Goal: Information Seeking & Learning: Check status

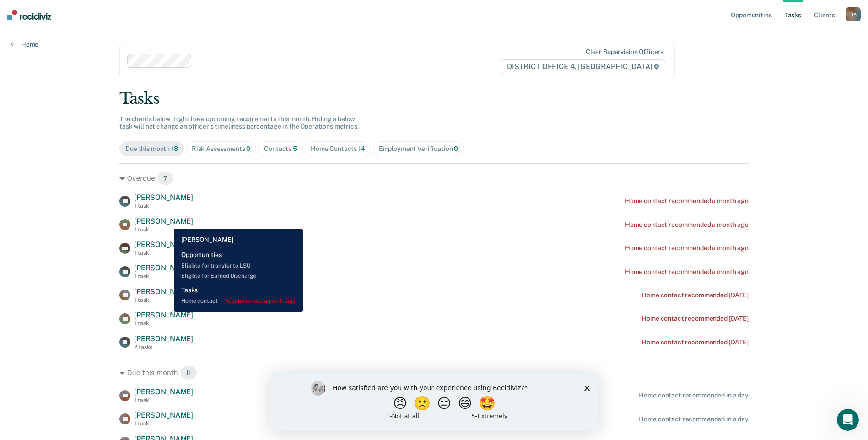
click at [167, 222] on span "Shawn Taggart" at bounding box center [163, 221] width 59 height 9
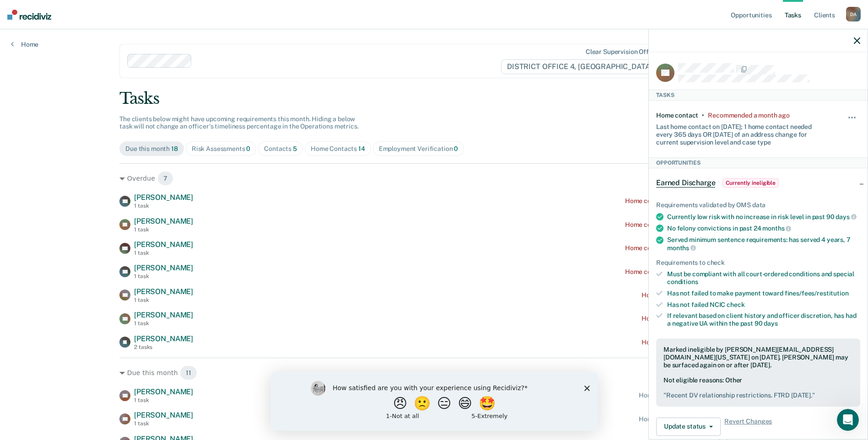
click at [3, 257] on div "Opportunities Tasks Client s Daniluc, Adrian D A Profile How it works Log Out H…" at bounding box center [434, 337] width 868 height 675
click at [856, 39] on icon "button" at bounding box center [857, 41] width 6 height 6
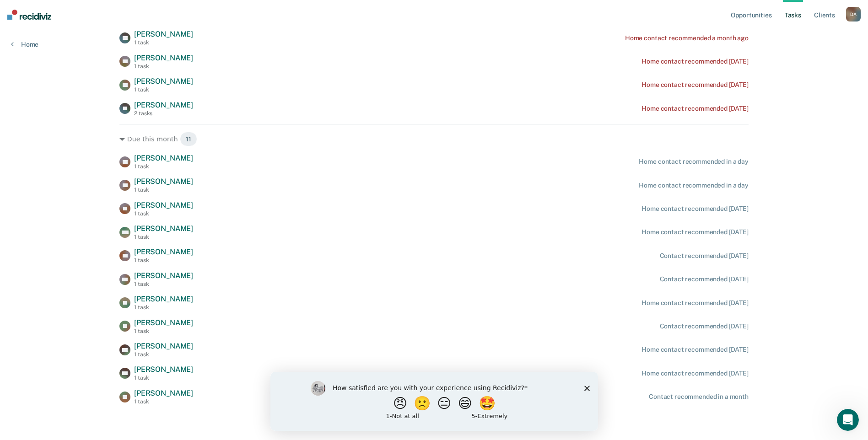
scroll to position [235, 0]
click at [473, 402] on button "😄" at bounding box center [466, 403] width 22 height 18
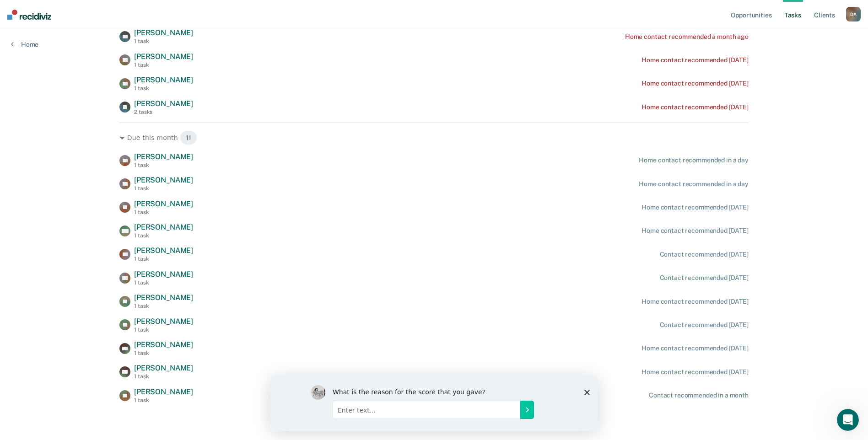
click at [587, 392] on polygon "Close survey" at bounding box center [586, 391] width 5 height 5
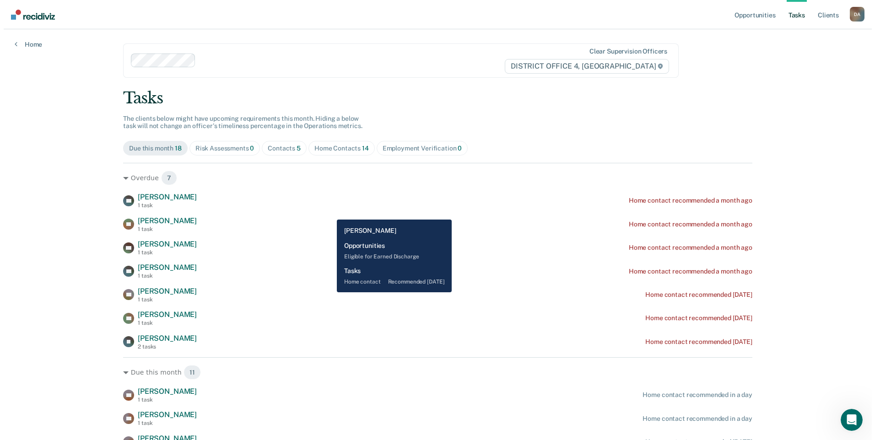
scroll to position [0, 0]
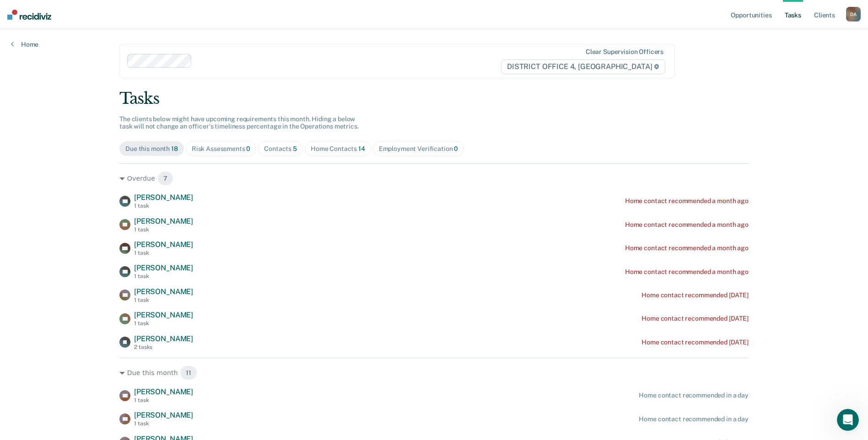
click at [799, 15] on link "Tasks" at bounding box center [793, 14] width 20 height 29
click at [787, 11] on link "Tasks" at bounding box center [793, 14] width 20 height 29
click at [748, 13] on link "Opportunities" at bounding box center [751, 14] width 44 height 29
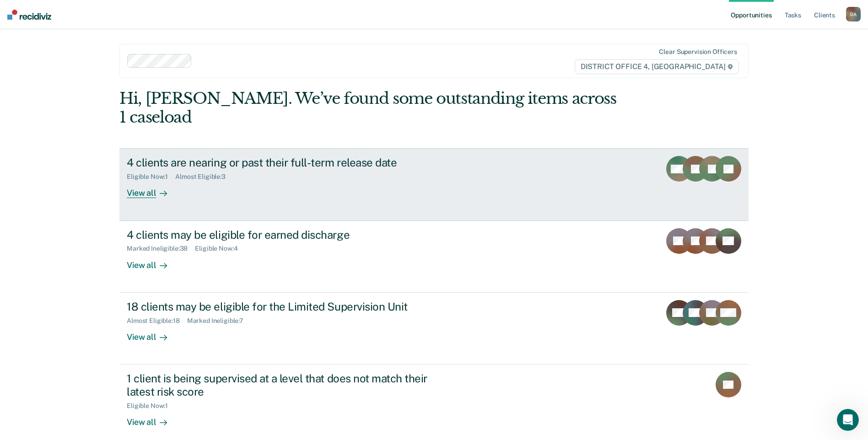
click at [136, 181] on div "View all" at bounding box center [152, 190] width 51 height 18
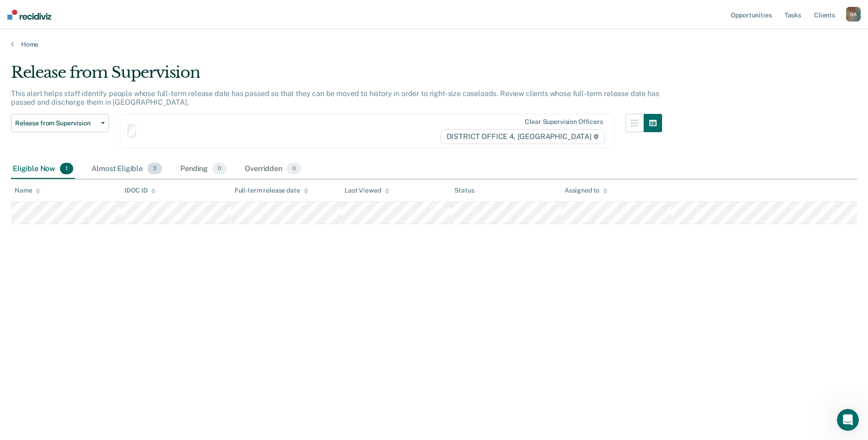
click at [140, 175] on div "Almost Eligible 3" at bounding box center [127, 169] width 74 height 20
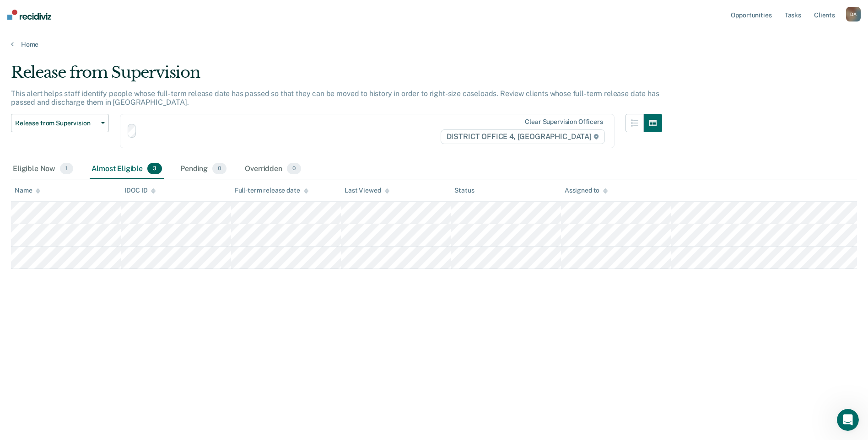
click at [144, 172] on div "Almost Eligible 3" at bounding box center [127, 169] width 74 height 20
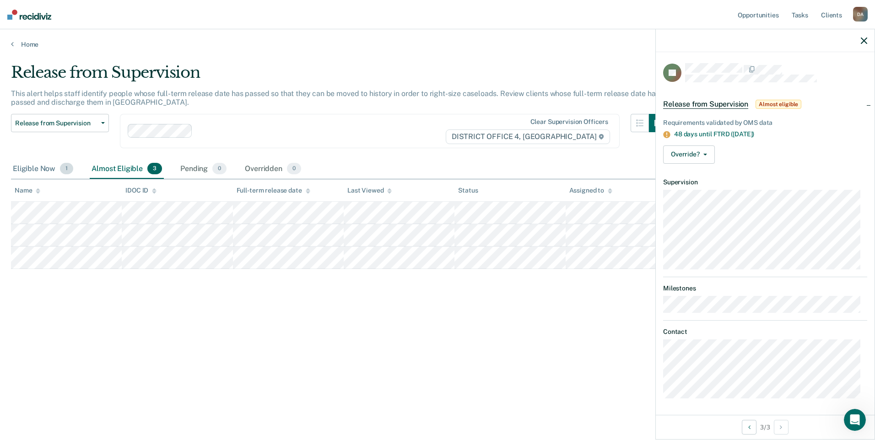
click at [40, 167] on div "Eligible Now 1" at bounding box center [43, 169] width 64 height 20
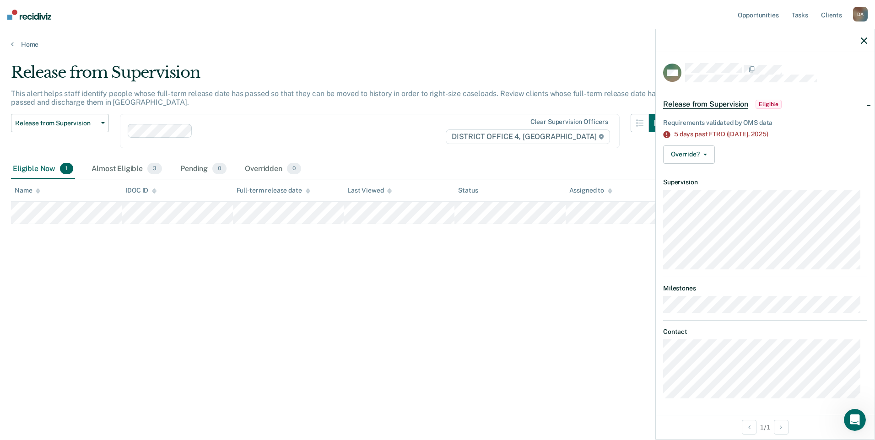
scroll to position [1, 0]
click at [765, 99] on span "Eligible" at bounding box center [768, 103] width 26 height 9
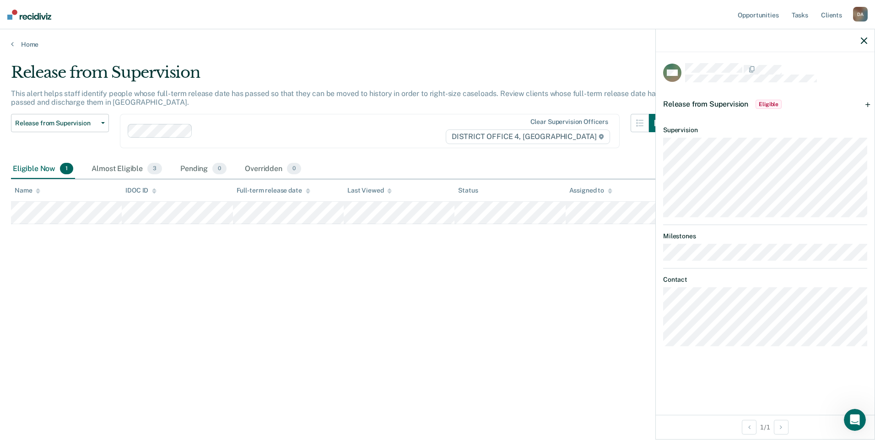
scroll to position [0, 0]
click at [765, 100] on span "Eligible" at bounding box center [768, 104] width 26 height 9
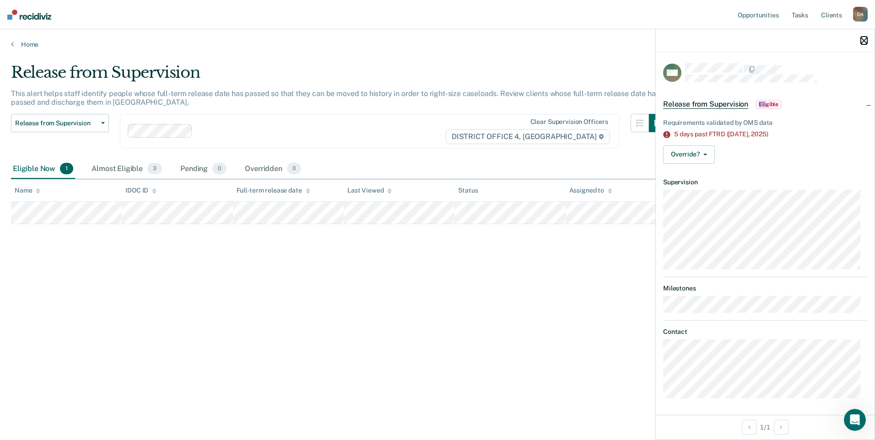
click at [862, 43] on icon "button" at bounding box center [864, 41] width 6 height 6
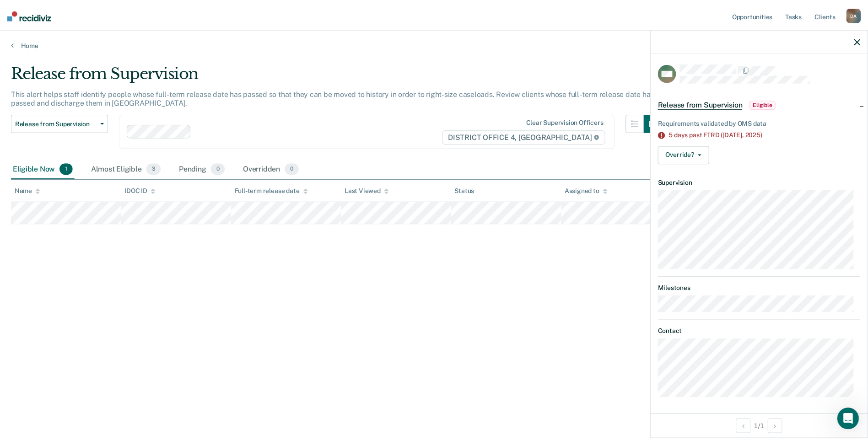
scroll to position [1, 0]
